Goal: Task Accomplishment & Management: Manage account settings

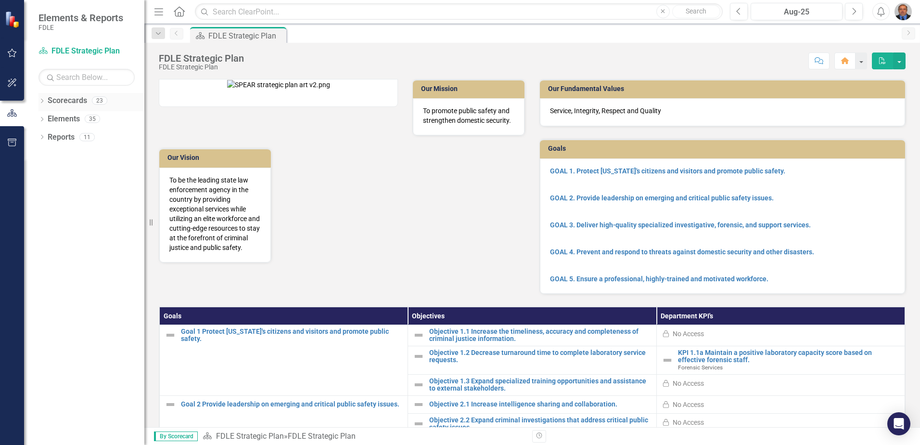
click at [42, 103] on icon "Dropdown" at bounding box center [42, 101] width 7 height 5
click at [46, 151] on div "Dropdown" at bounding box center [46, 155] width 7 height 8
click at [59, 170] on icon "Dropdown" at bounding box center [56, 173] width 7 height 6
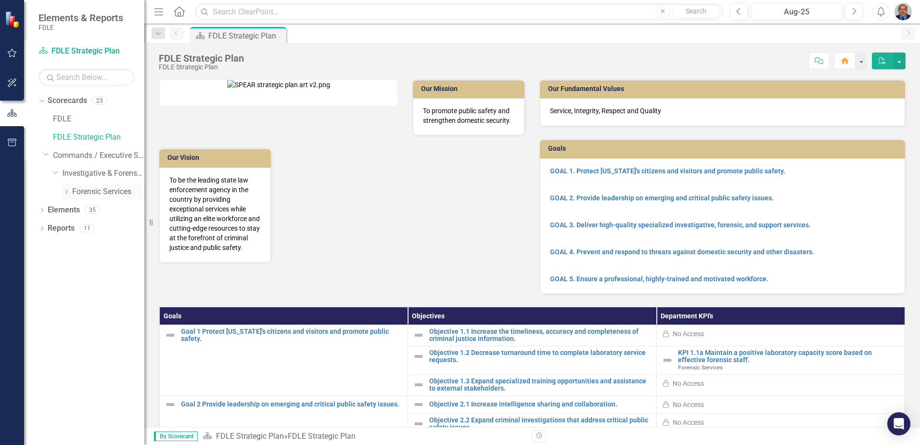
click at [87, 193] on link "Forensic Services" at bounding box center [108, 191] width 72 height 11
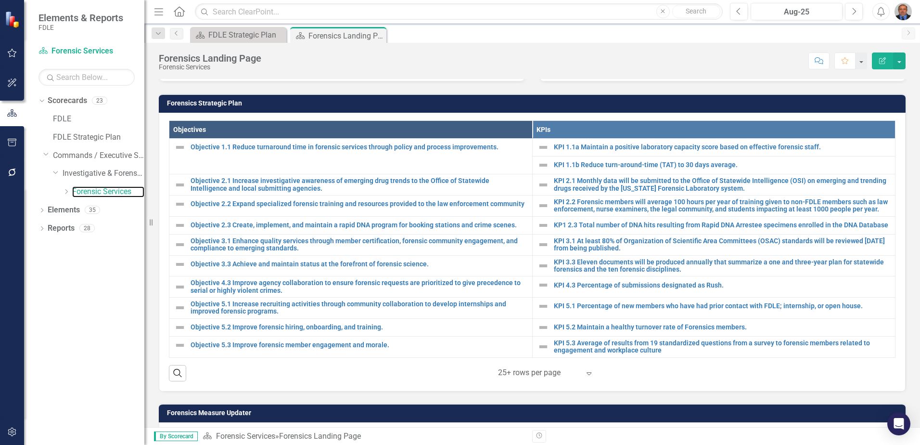
scroll to position [289, 0]
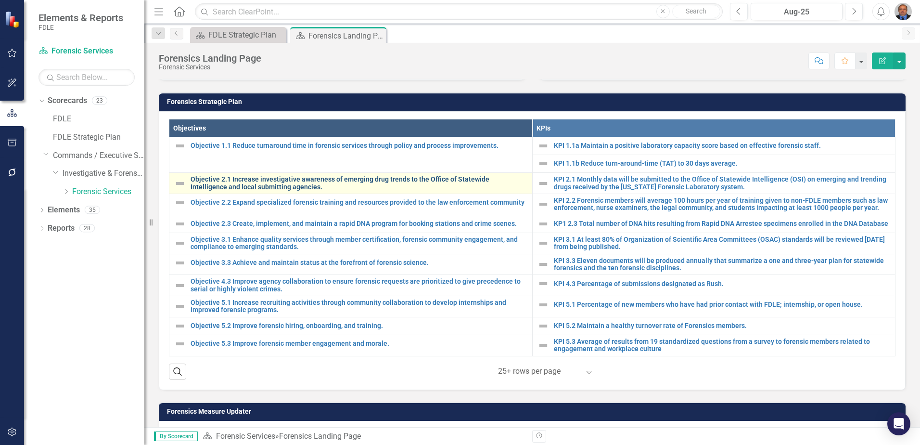
click at [213, 183] on link "Objective 2.1 Increase investigative awareness of emerging drug trends to the O…" at bounding box center [359, 183] width 337 height 15
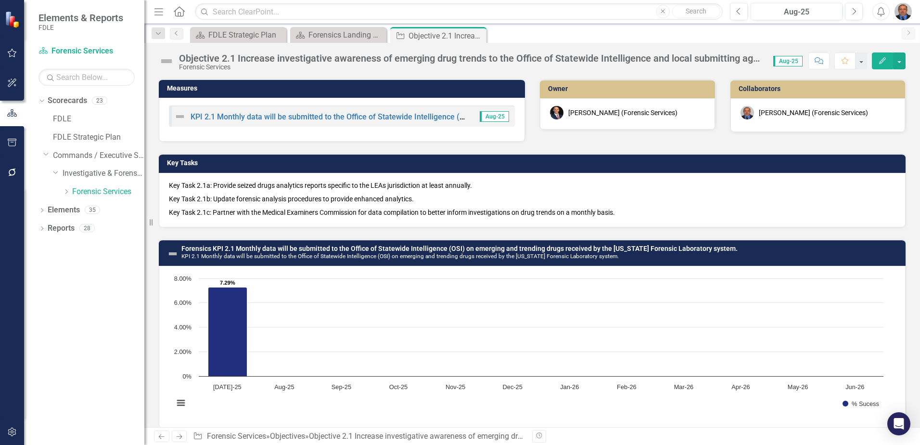
scroll to position [11, 0]
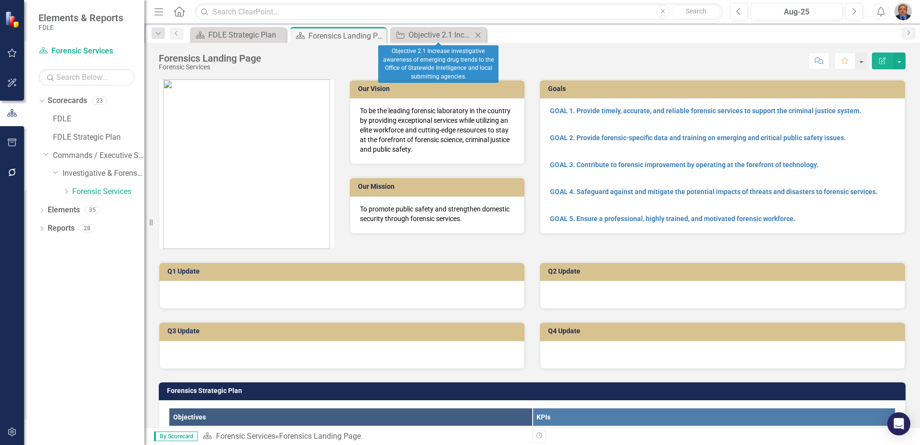
click at [480, 35] on icon "Close" at bounding box center [478, 35] width 10 height 8
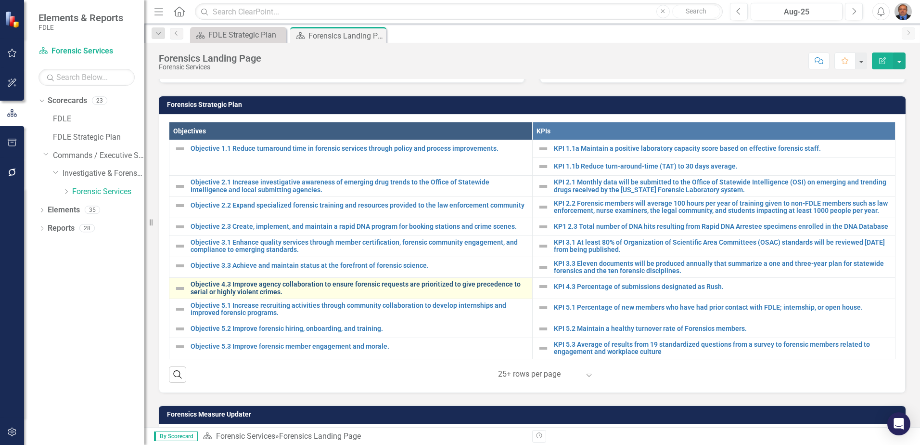
scroll to position [337, 0]
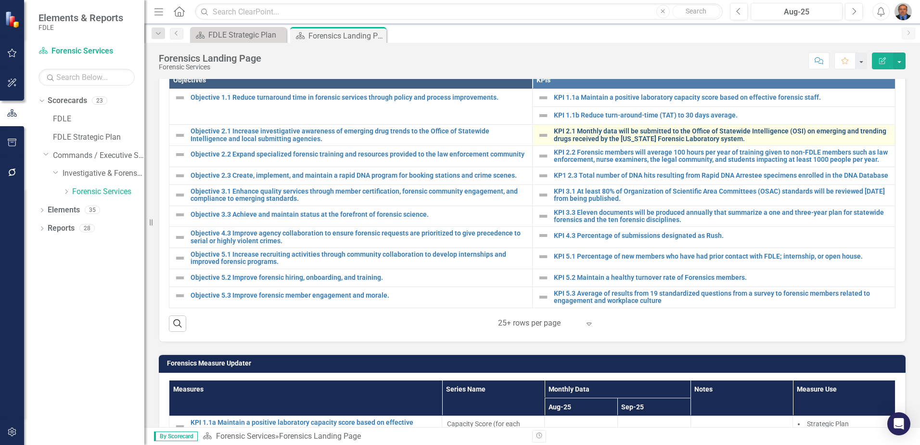
click at [616, 132] on link "KPI 2.1 Monthly data will be submitted to the Office of Statewide Intelligence …" at bounding box center [722, 135] width 337 height 15
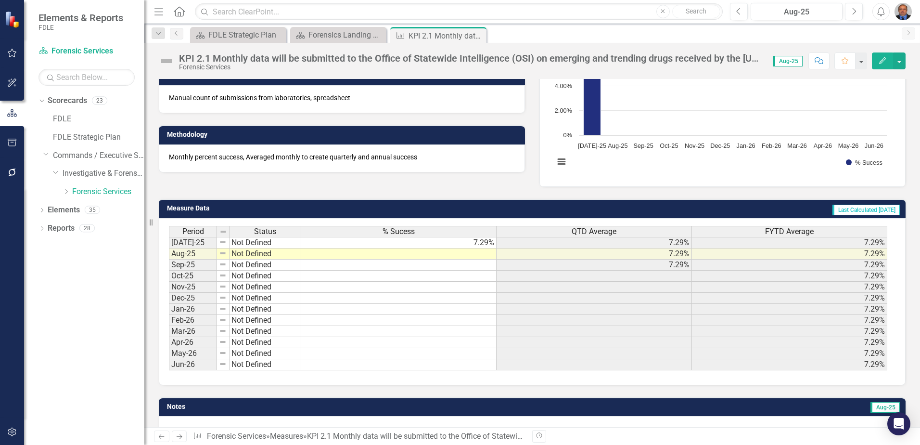
scroll to position [144, 0]
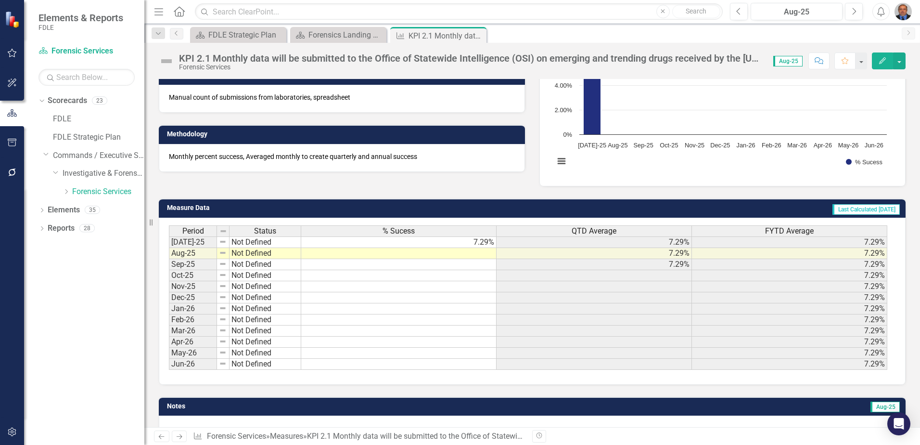
click at [457, 240] on td "7.29%" at bounding box center [398, 242] width 195 height 12
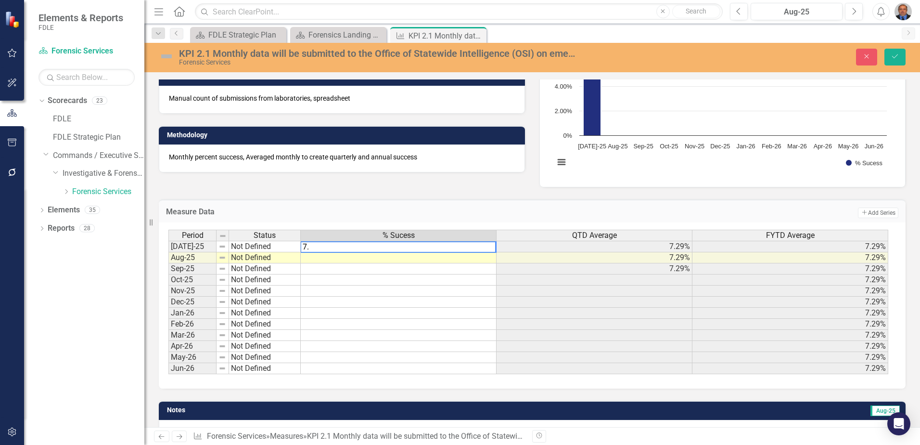
type textarea "7"
type textarea "8.33"
click at [379, 258] on td at bounding box center [399, 257] width 196 height 11
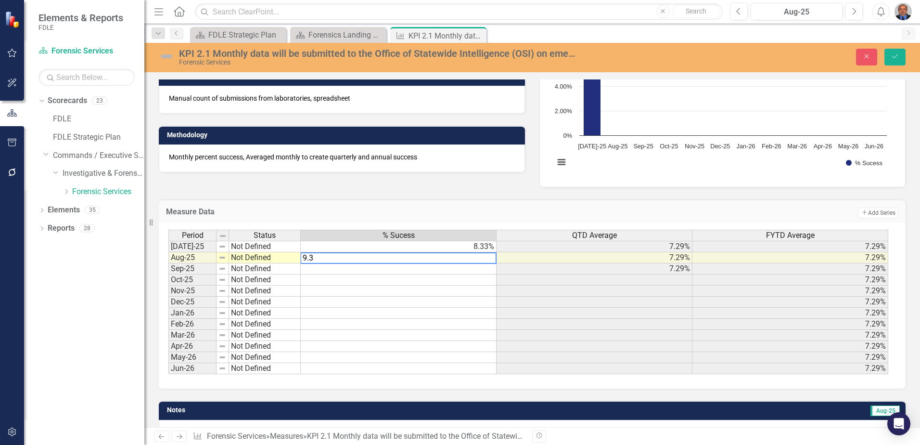
type textarea "9.38"
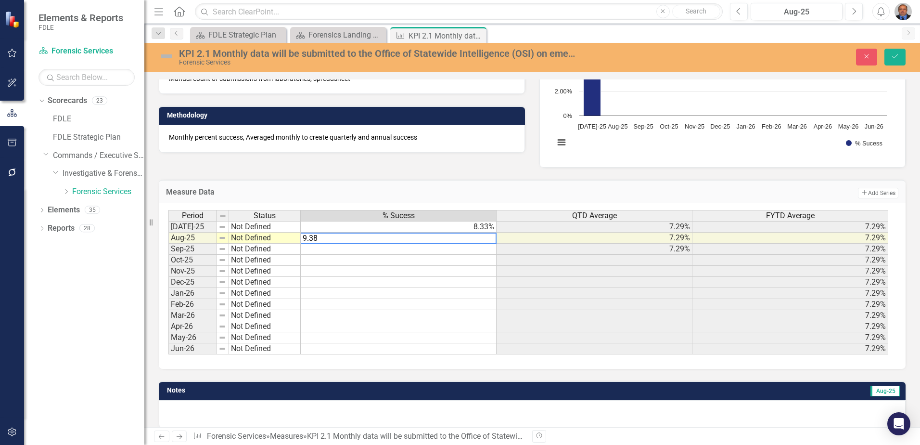
scroll to position [174, 0]
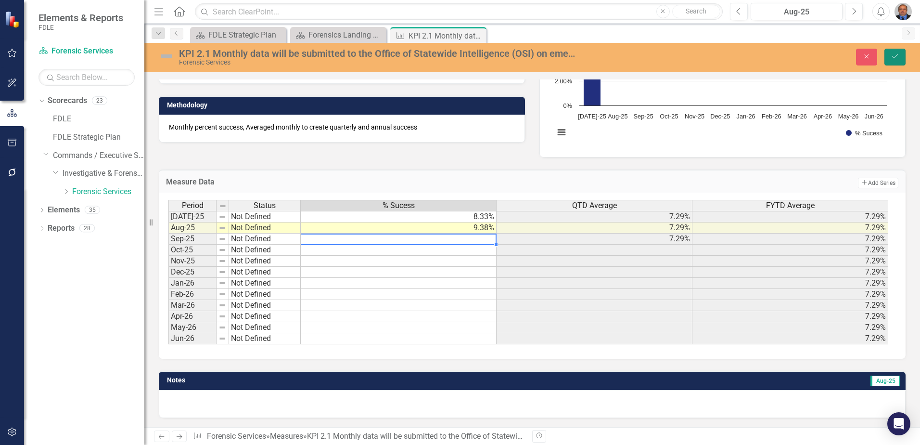
click at [894, 52] on button "Save" at bounding box center [895, 57] width 21 height 17
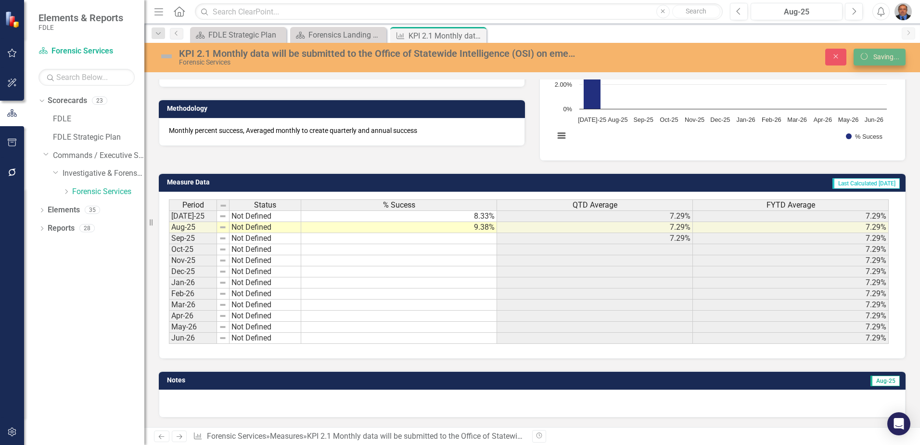
scroll to position [171, 0]
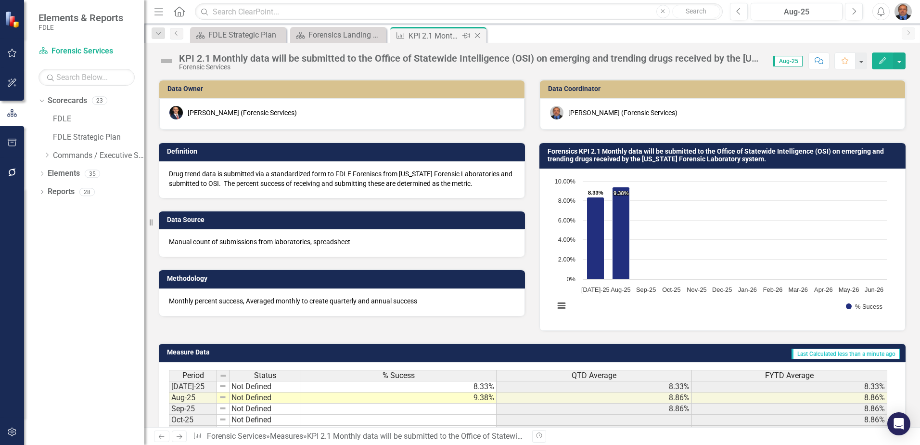
click at [479, 34] on icon "Close" at bounding box center [478, 36] width 10 height 8
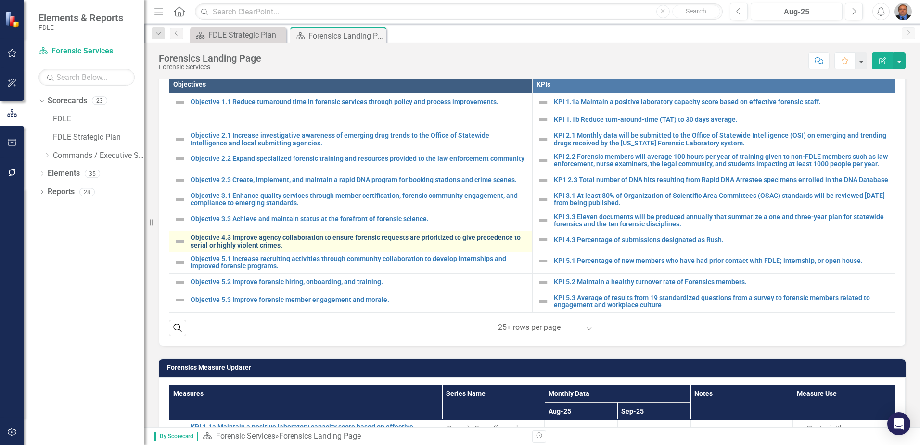
scroll to position [337, 0]
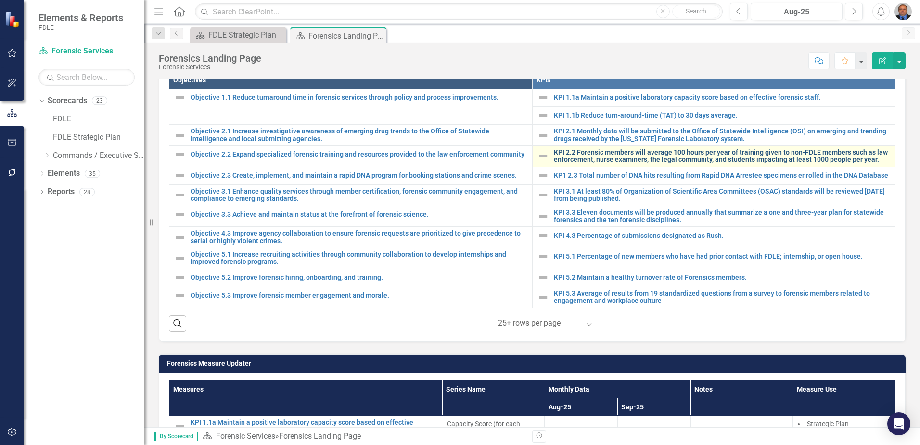
click at [599, 153] on link "KPI 2.2 Forensic members will average 100 hours per year of training given to n…" at bounding box center [722, 156] width 337 height 15
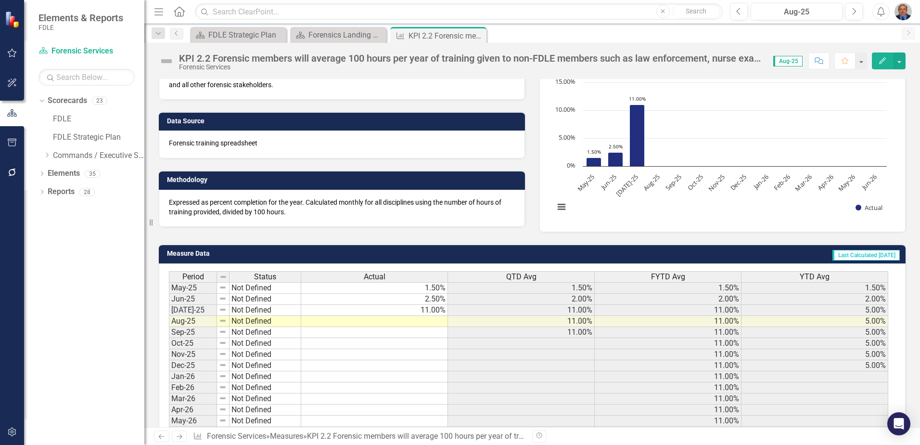
scroll to position [193, 0]
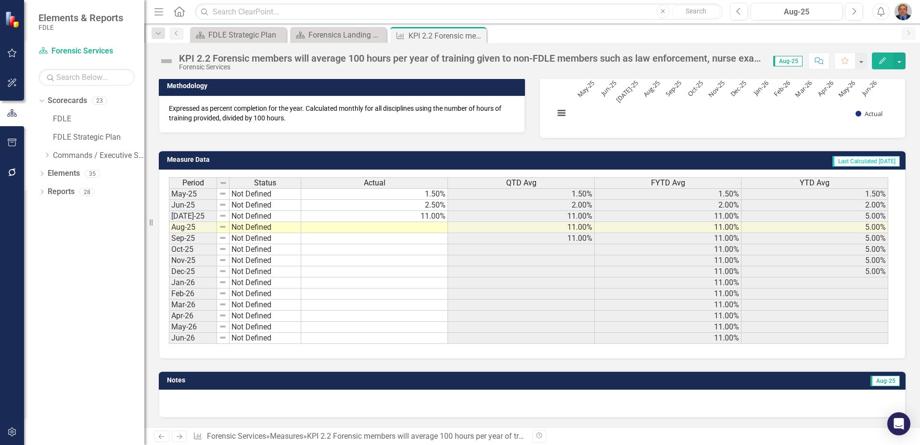
click at [417, 227] on td at bounding box center [374, 227] width 147 height 11
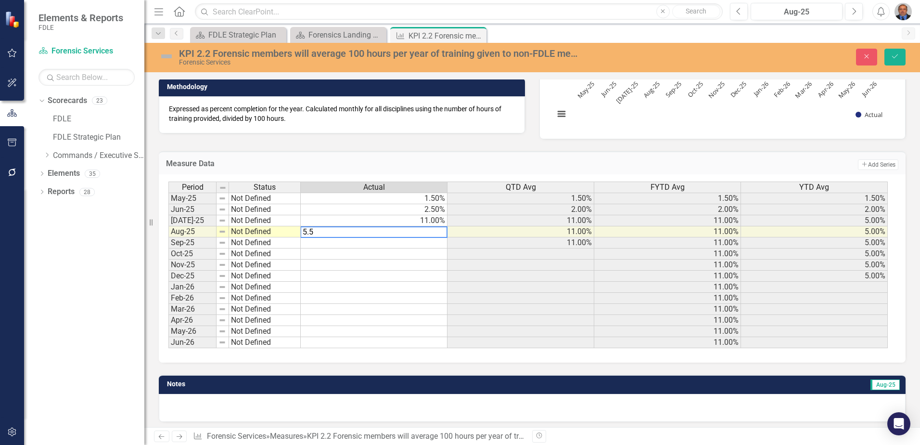
type textarea "5.50"
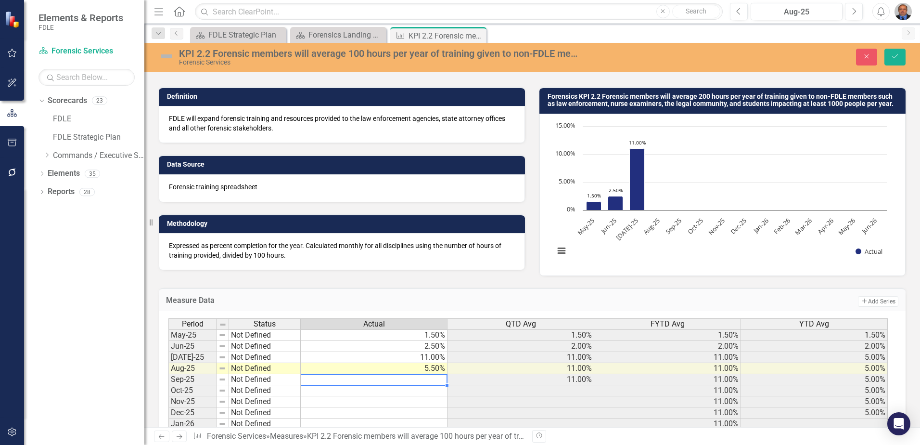
scroll to position [0, 0]
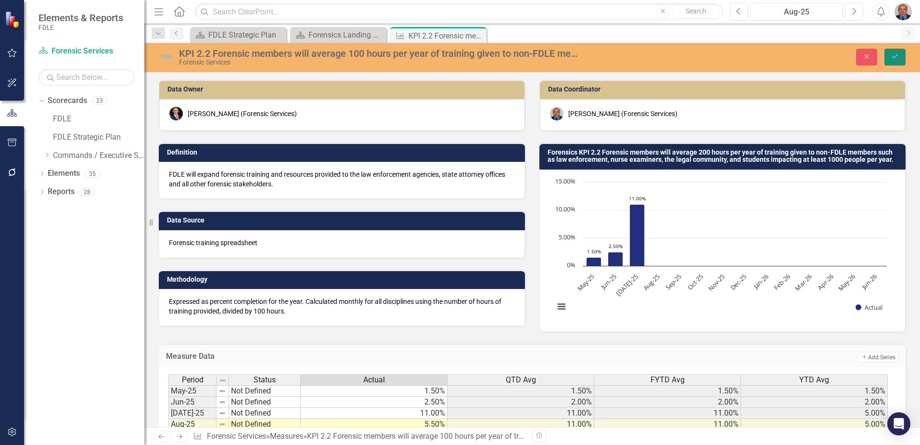
click at [893, 62] on button "Save" at bounding box center [895, 57] width 21 height 17
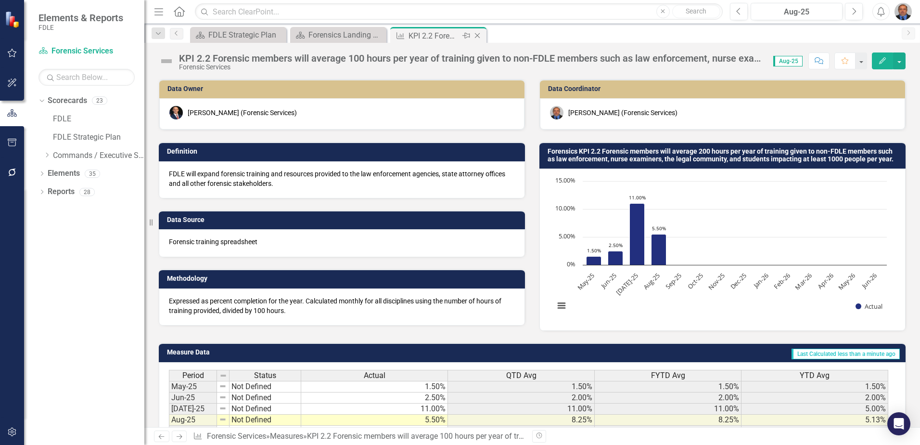
click at [479, 36] on icon "Close" at bounding box center [478, 36] width 10 height 8
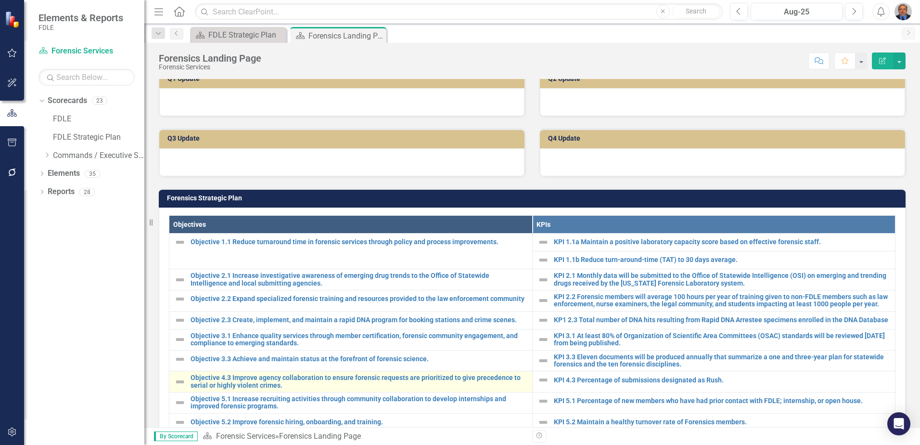
scroll to position [385, 0]
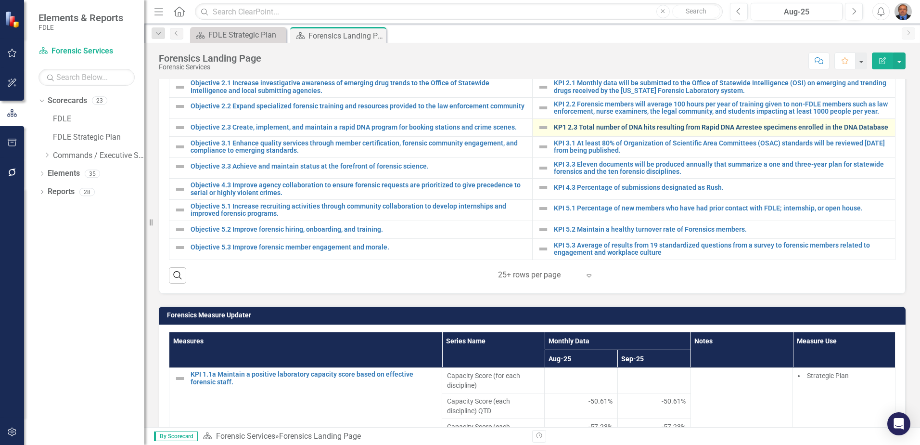
click at [576, 128] on link "KP1 2.3 Total number of DNA hits resulting from Rapid DNA Arrestee specimens en…" at bounding box center [722, 127] width 337 height 7
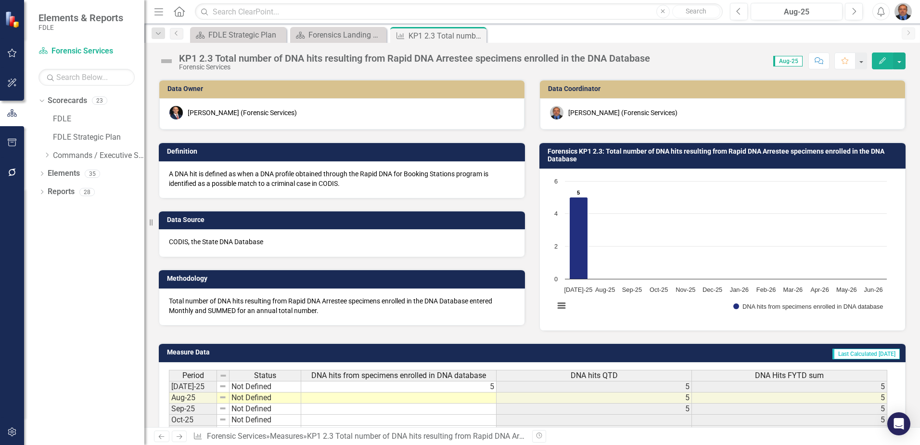
click at [491, 398] on td at bounding box center [398, 397] width 195 height 11
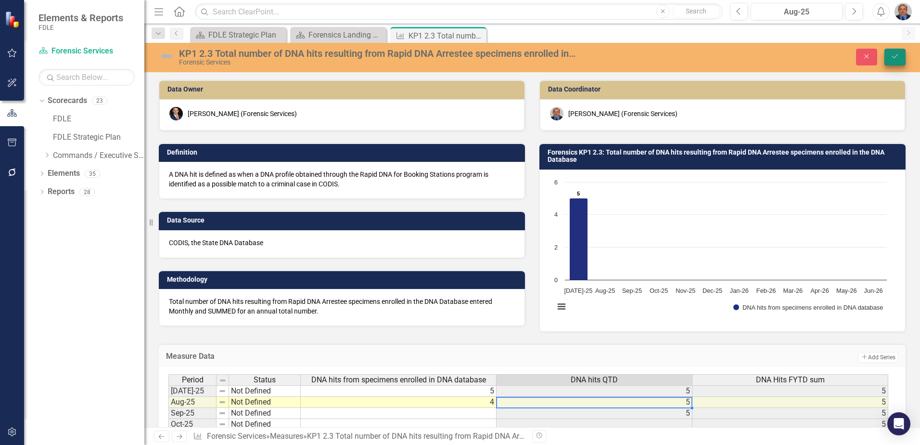
type textarea "4"
click at [901, 55] on button "Save" at bounding box center [895, 57] width 21 height 17
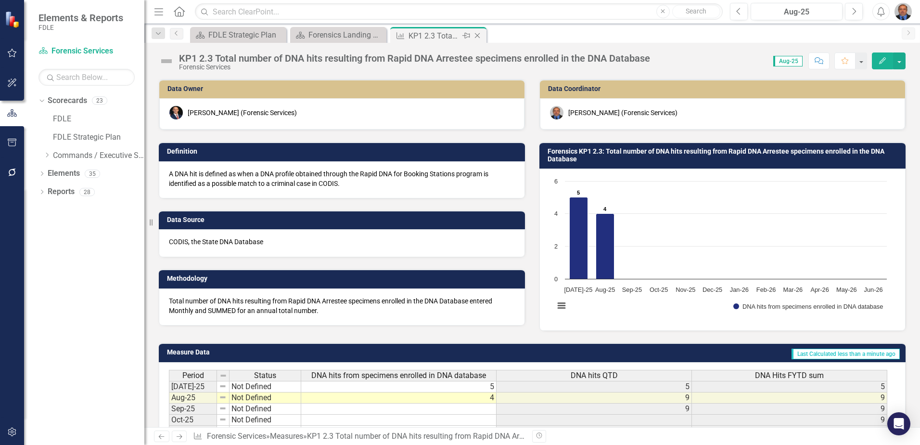
click at [478, 35] on icon "Close" at bounding box center [478, 36] width 10 height 8
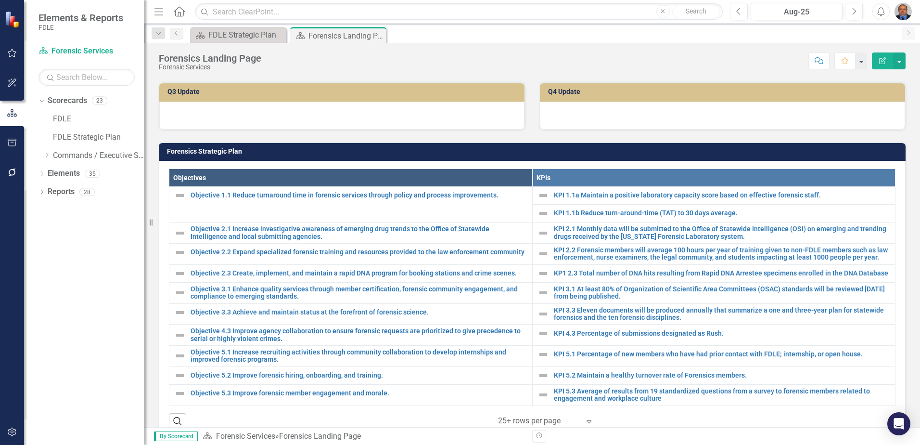
scroll to position [241, 0]
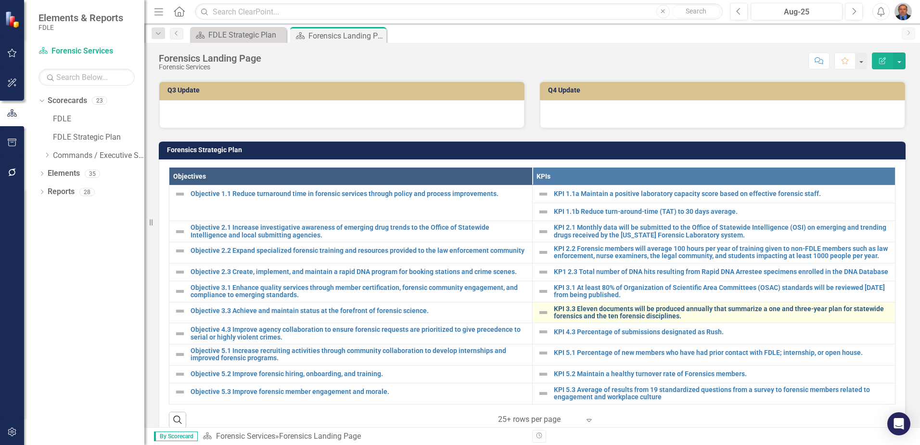
click at [593, 308] on link "KPI 3.3 Eleven documents will be produced annually that summarize a one and thr…" at bounding box center [722, 312] width 337 height 15
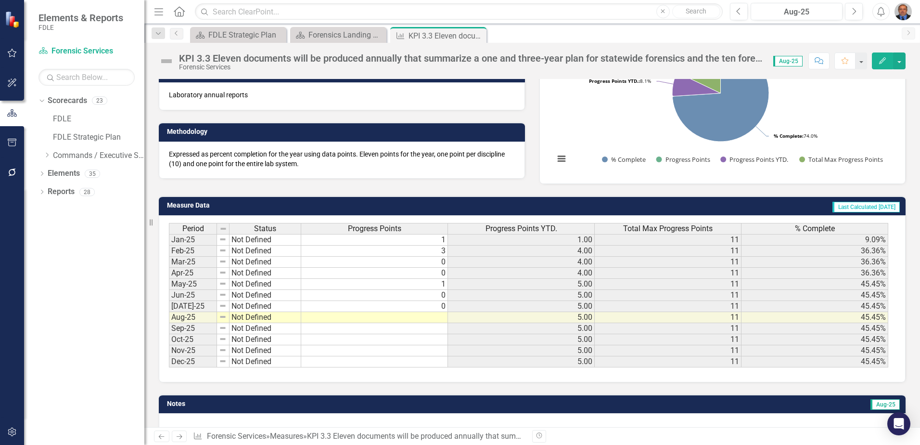
scroll to position [170, 0]
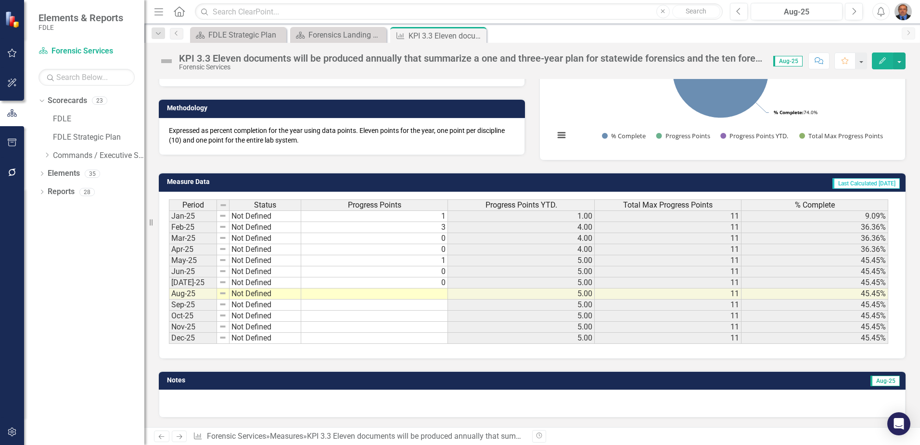
click at [440, 295] on td at bounding box center [374, 293] width 147 height 11
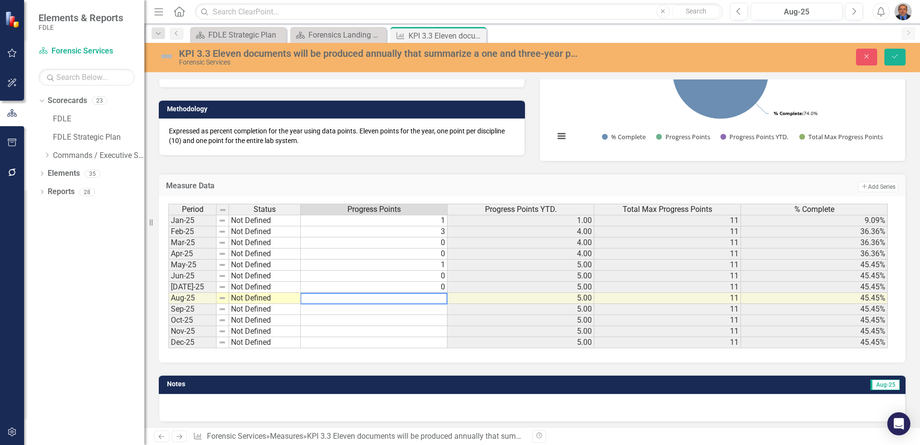
type textarea "0"
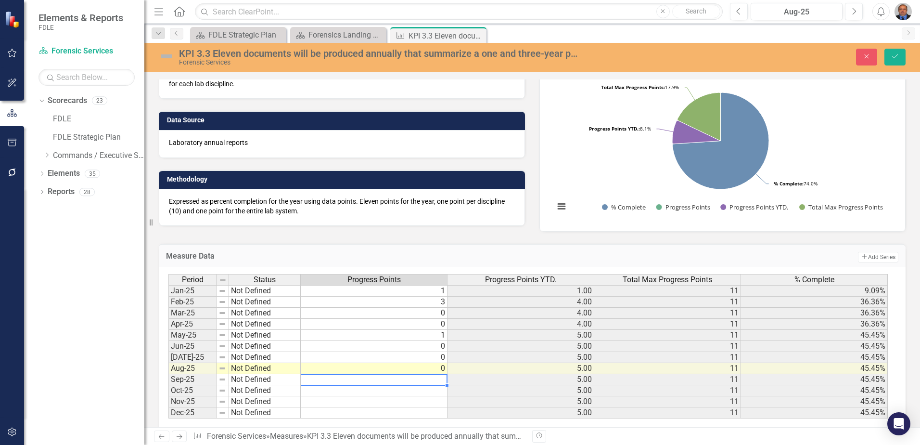
scroll to position [0, 0]
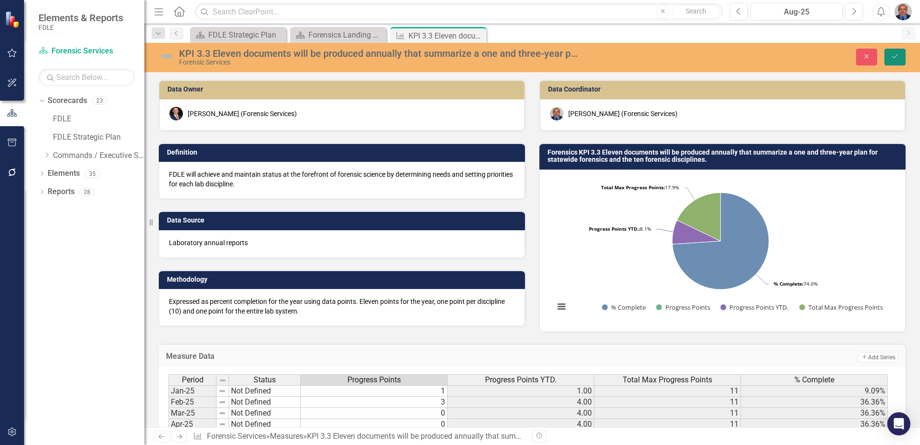
click at [898, 54] on icon "Save" at bounding box center [895, 56] width 9 height 7
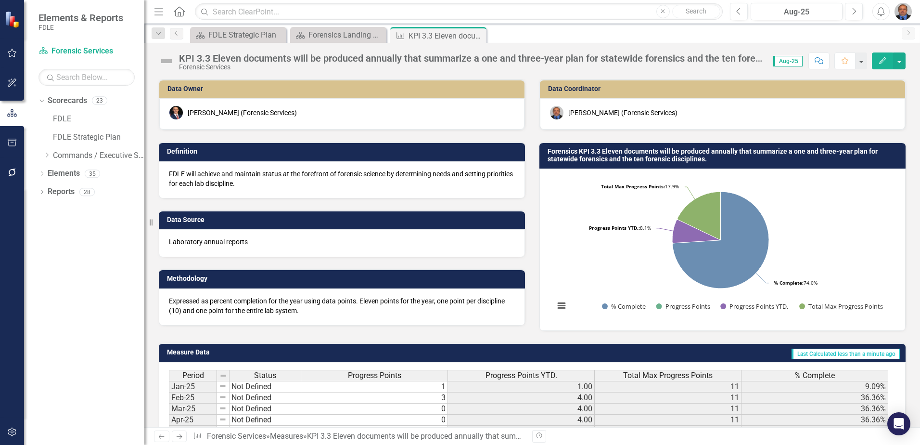
click at [0, 0] on icon "Close" at bounding box center [0, 0] width 0 height 0
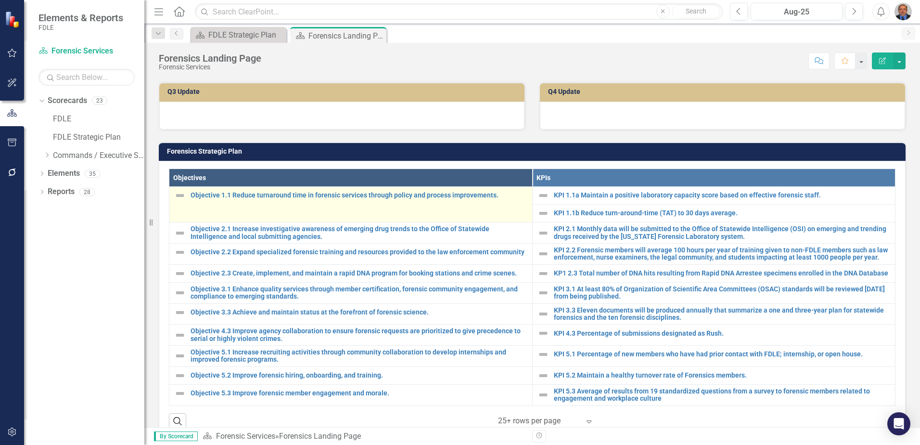
scroll to position [241, 0]
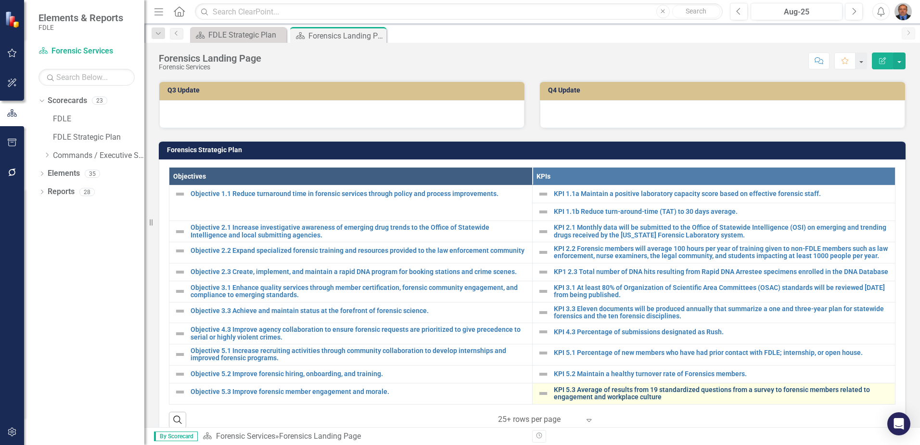
click at [608, 396] on link "KPI 5.3 Average of results from 19 standardized questions from a survey to fore…" at bounding box center [722, 393] width 337 height 15
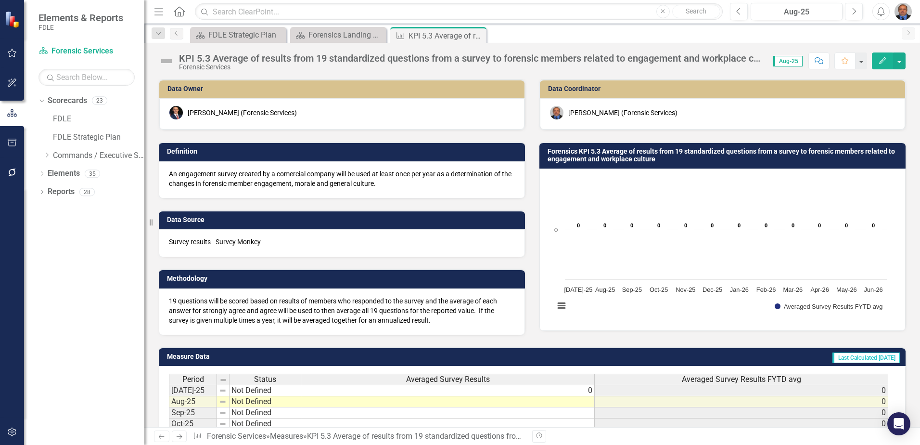
click at [576, 402] on td at bounding box center [448, 401] width 294 height 11
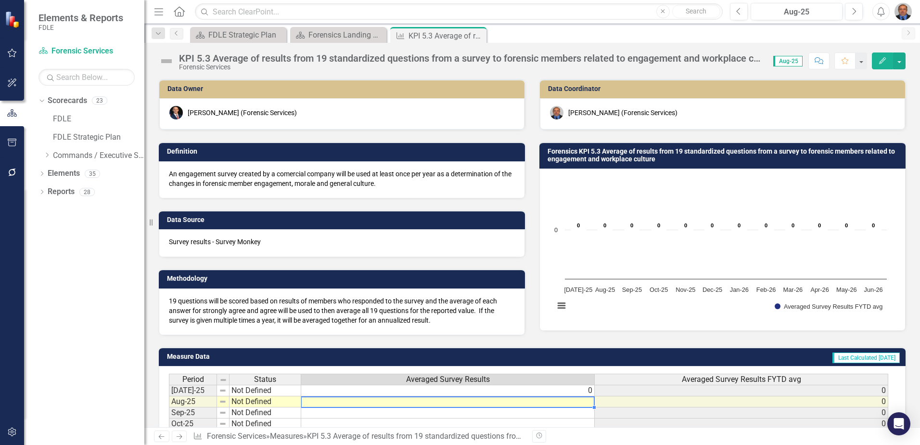
click at [576, 401] on td at bounding box center [448, 401] width 294 height 11
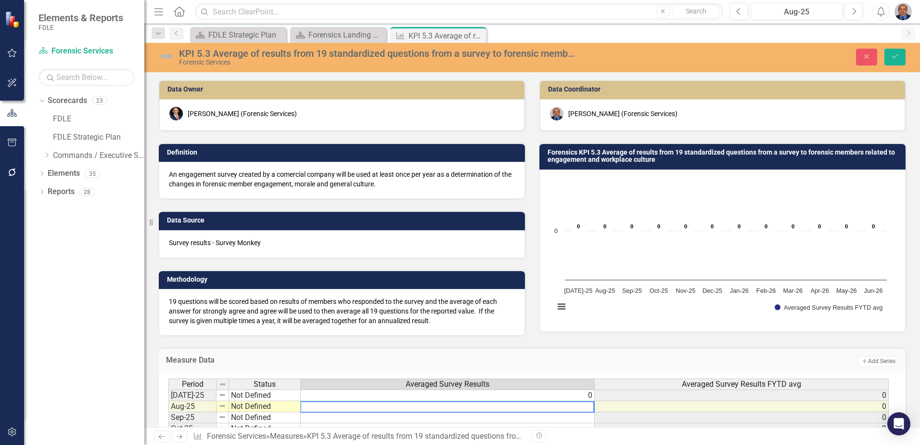
type textarea "0"
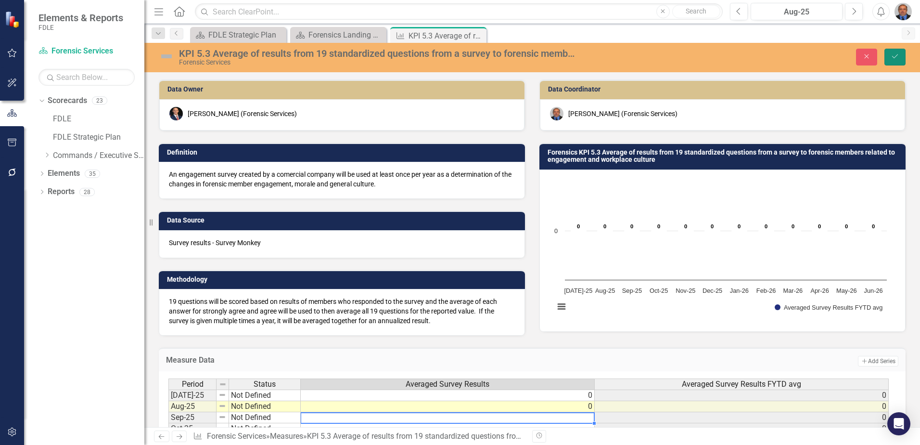
click at [892, 57] on icon "Save" at bounding box center [895, 56] width 9 height 7
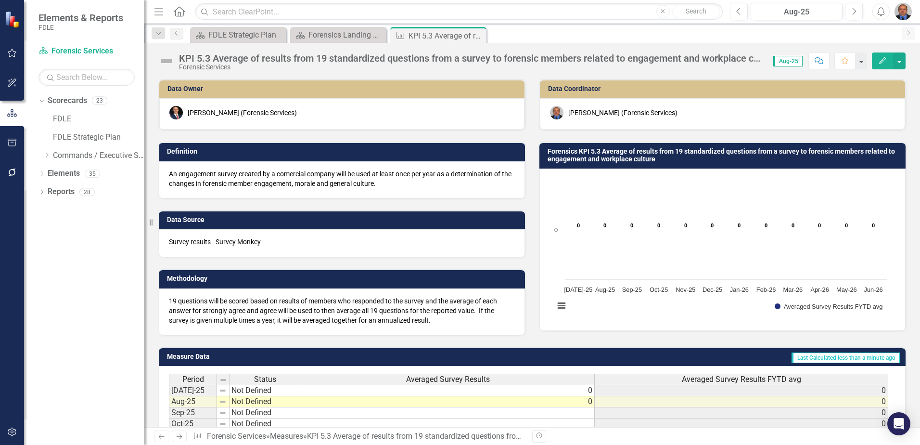
click at [0, 0] on icon at bounding box center [0, 0] width 0 height 0
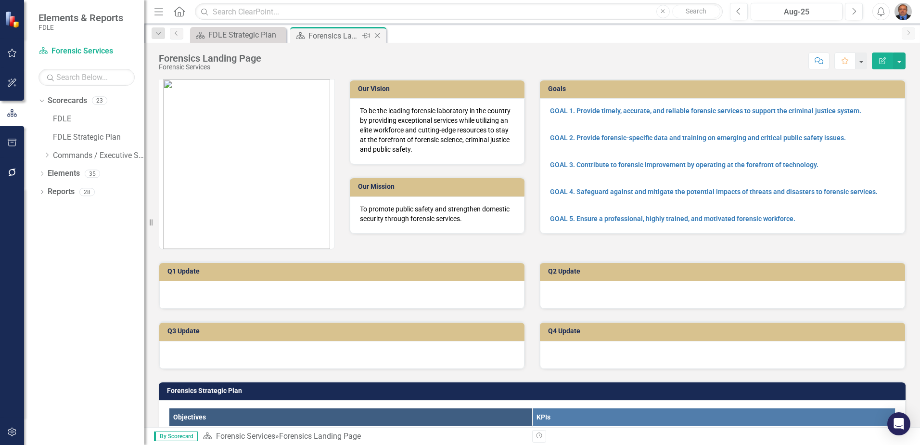
click at [376, 35] on icon at bounding box center [377, 35] width 5 height 5
